Goal: Check status: Check status

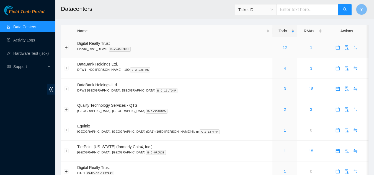
click at [282, 47] on link "12" at bounding box center [284, 47] width 4 height 4
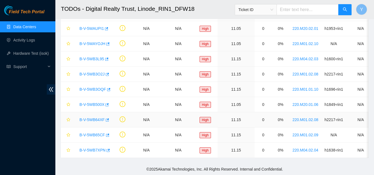
scroll to position [88, 0]
click at [96, 148] on link "B-V-5WB7XPN" at bounding box center [92, 150] width 26 height 4
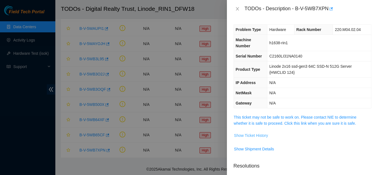
click at [249, 135] on span "Show Ticket History" at bounding box center [251, 135] width 34 height 6
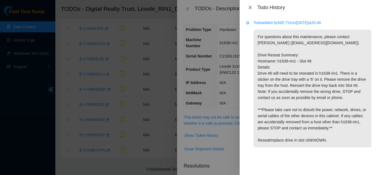
click at [250, 7] on icon "close" at bounding box center [249, 7] width 3 height 3
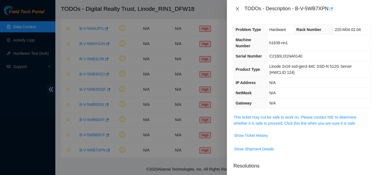
click at [237, 8] on icon "close" at bounding box center [237, 9] width 4 height 4
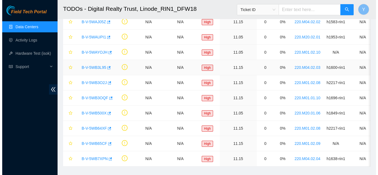
scroll to position [88, 0]
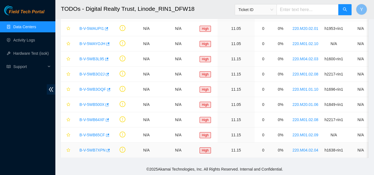
click at [87, 148] on link "B-V-5WB7XPN" at bounding box center [92, 150] width 26 height 4
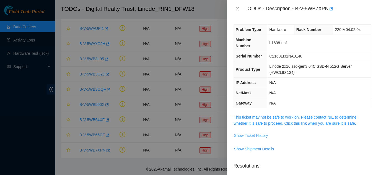
click at [264, 135] on span "Show Ticket History" at bounding box center [251, 135] width 34 height 6
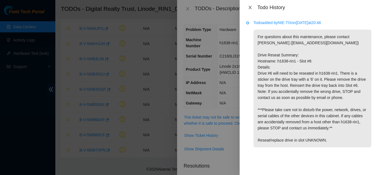
click at [250, 6] on icon "close" at bounding box center [250, 7] width 4 height 4
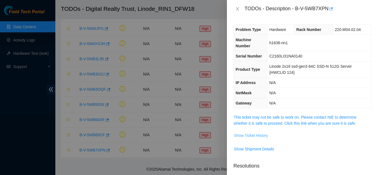
click at [259, 136] on span "Show Ticket History" at bounding box center [251, 135] width 34 height 6
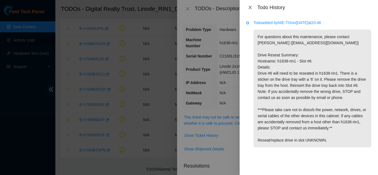
click at [249, 6] on icon "close" at bounding box center [250, 7] width 4 height 4
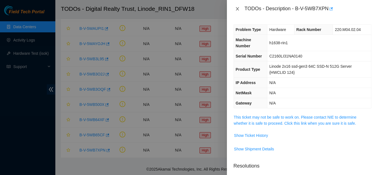
click at [239, 8] on icon "close" at bounding box center [237, 9] width 4 height 4
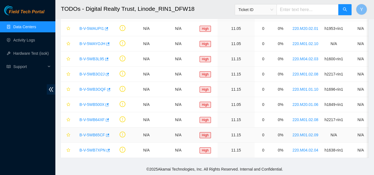
click at [95, 133] on link "B-V-5WB65CF" at bounding box center [91, 135] width 25 height 4
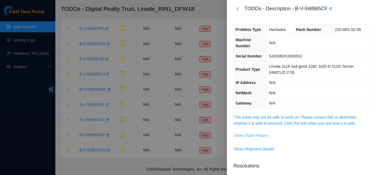
click at [248, 135] on span "Show Ticket History" at bounding box center [251, 135] width 34 height 6
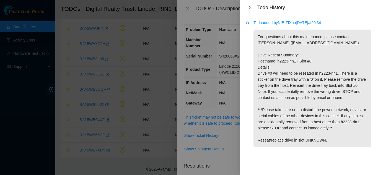
click at [250, 7] on icon "close" at bounding box center [250, 7] width 4 height 4
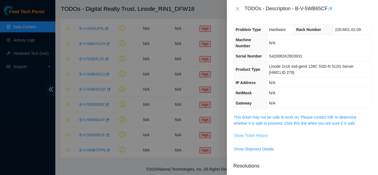
drag, startPoint x: 257, startPoint y: 137, endPoint x: 254, endPoint y: 136, distance: 3.6
click at [254, 136] on span "Show Ticket History" at bounding box center [251, 135] width 34 height 6
